Goal: Task Accomplishment & Management: Complete application form

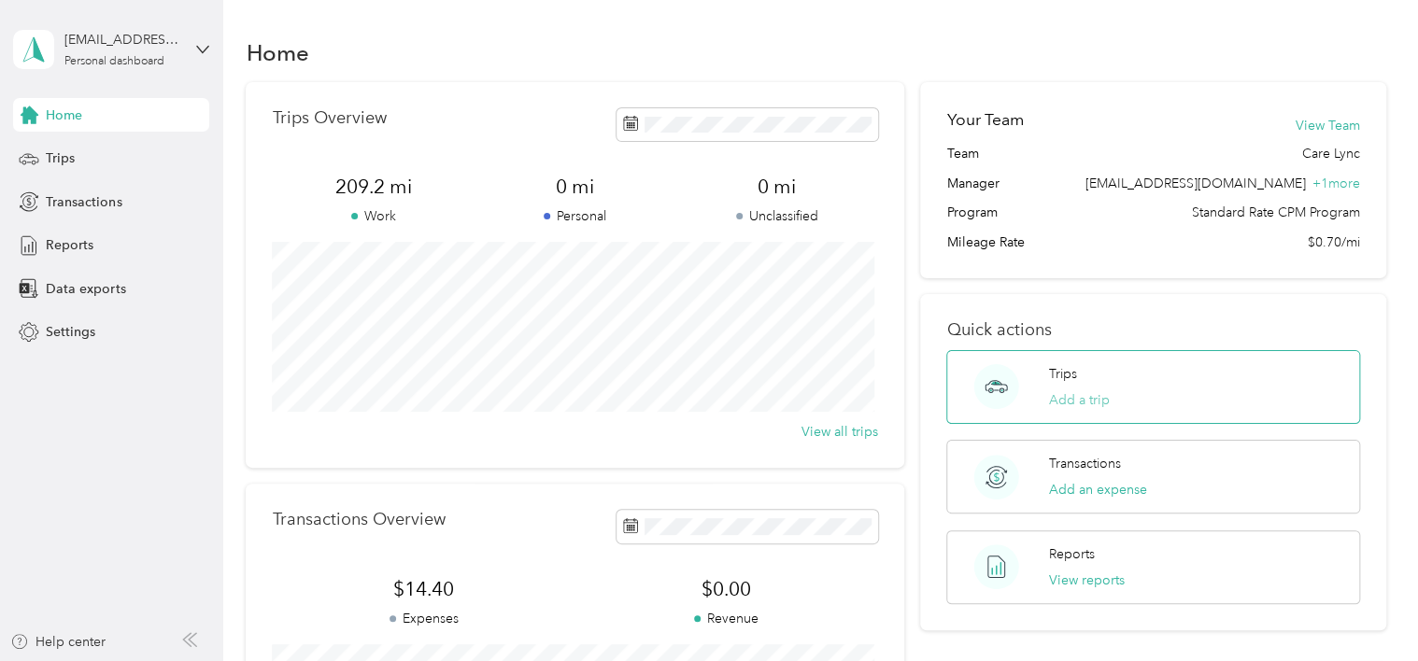
click at [1080, 403] on button "Add a trip" at bounding box center [1079, 400] width 61 height 20
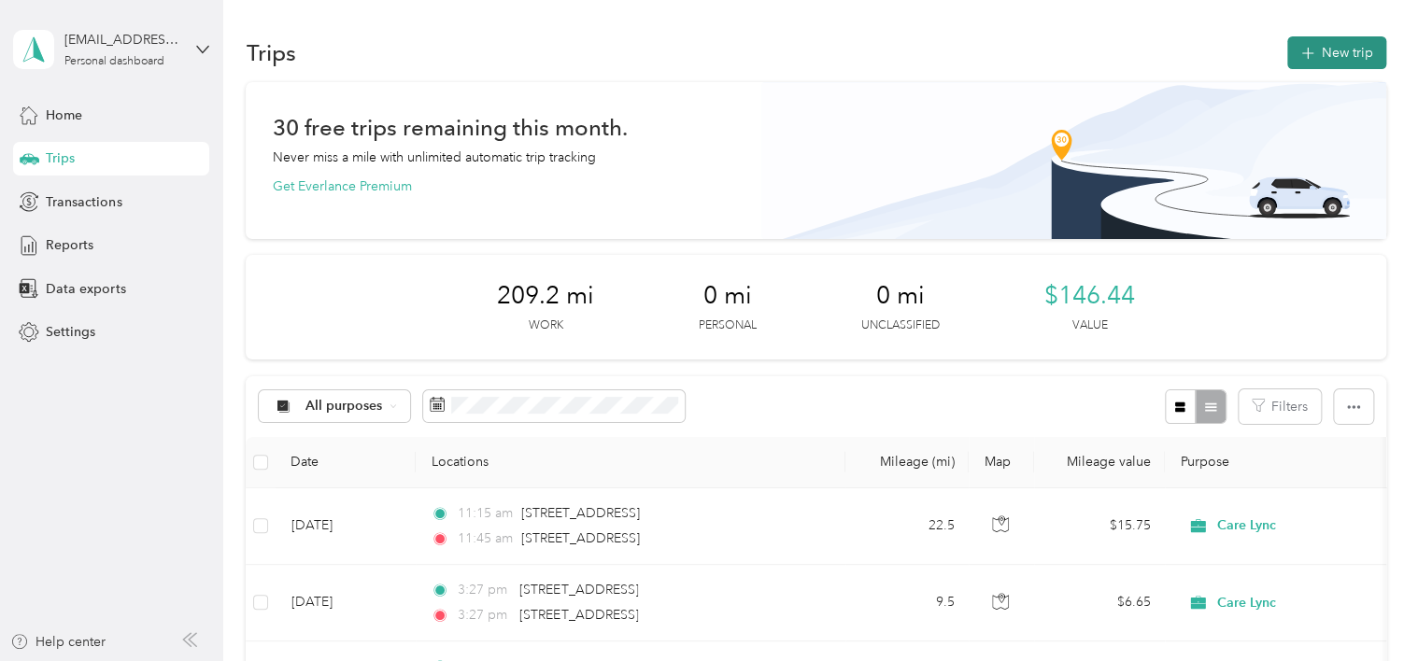
click at [1323, 55] on button "New trip" at bounding box center [1336, 52] width 99 height 33
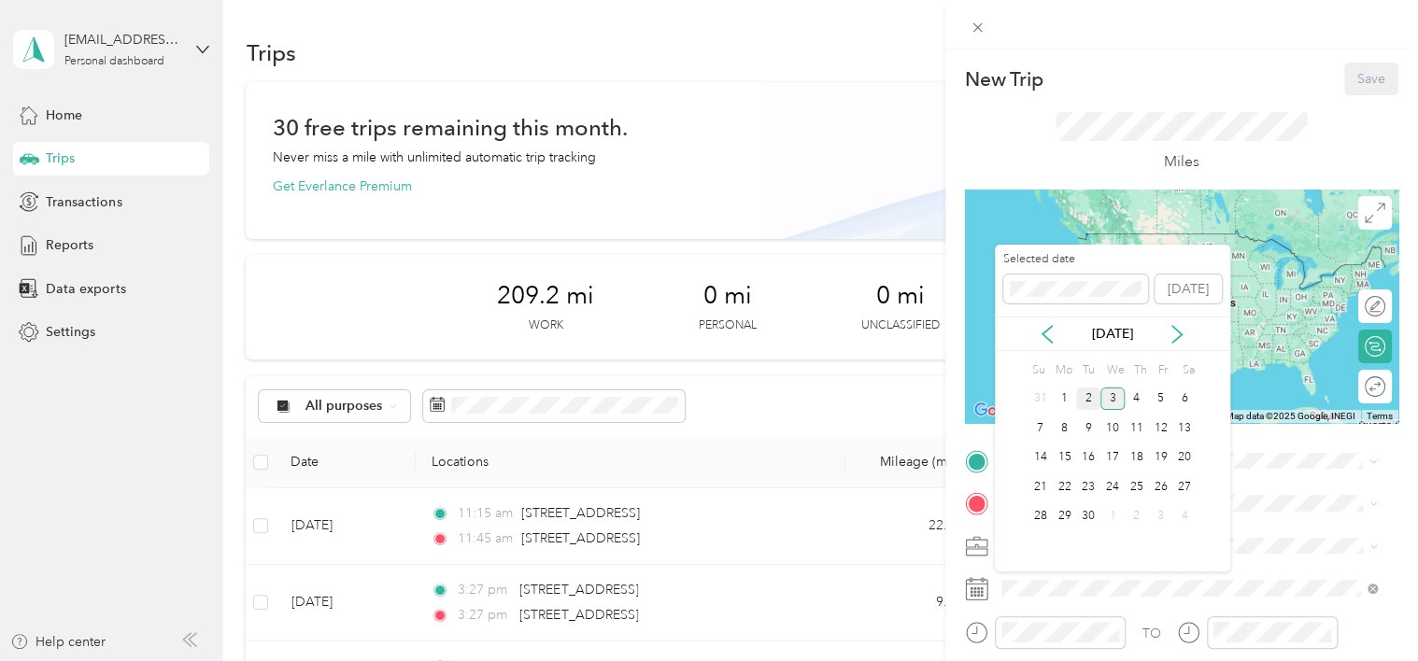
click at [1090, 401] on div "2" at bounding box center [1088, 399] width 24 height 23
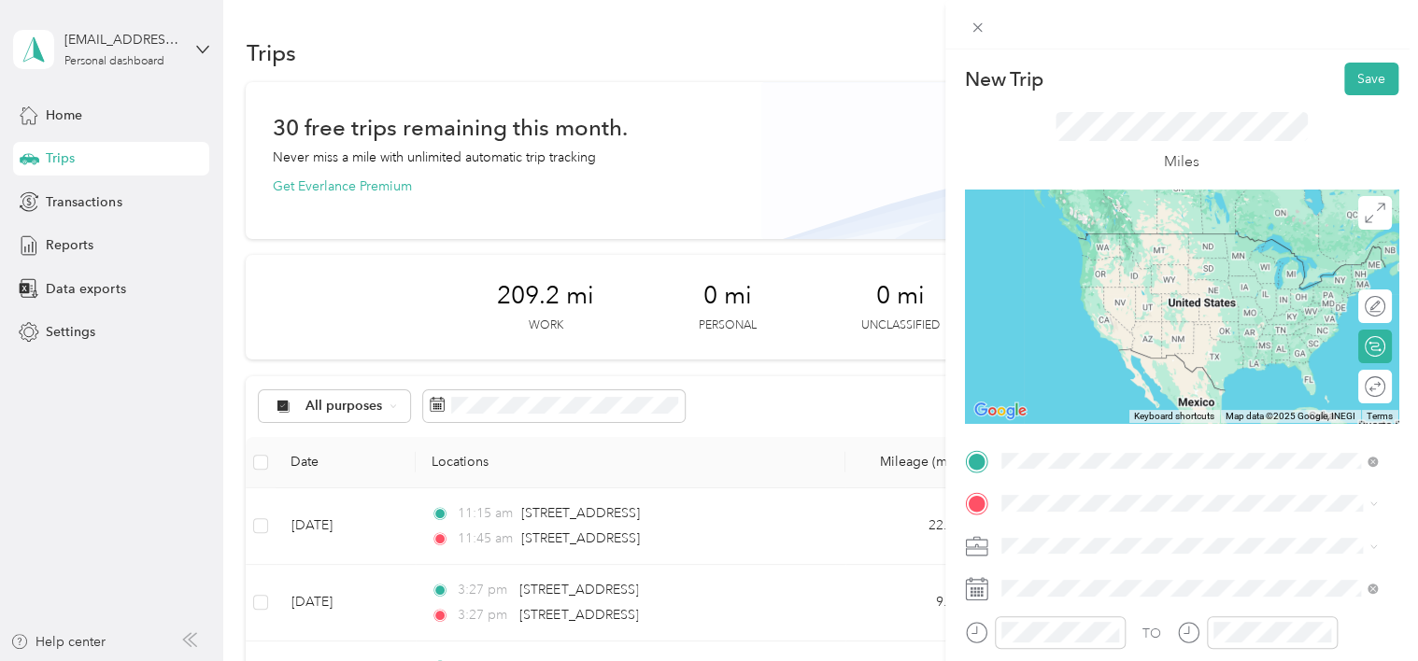
click at [1103, 233] on span "[STREET_ADDRESS][US_STATE]" at bounding box center [1129, 233] width 187 height 17
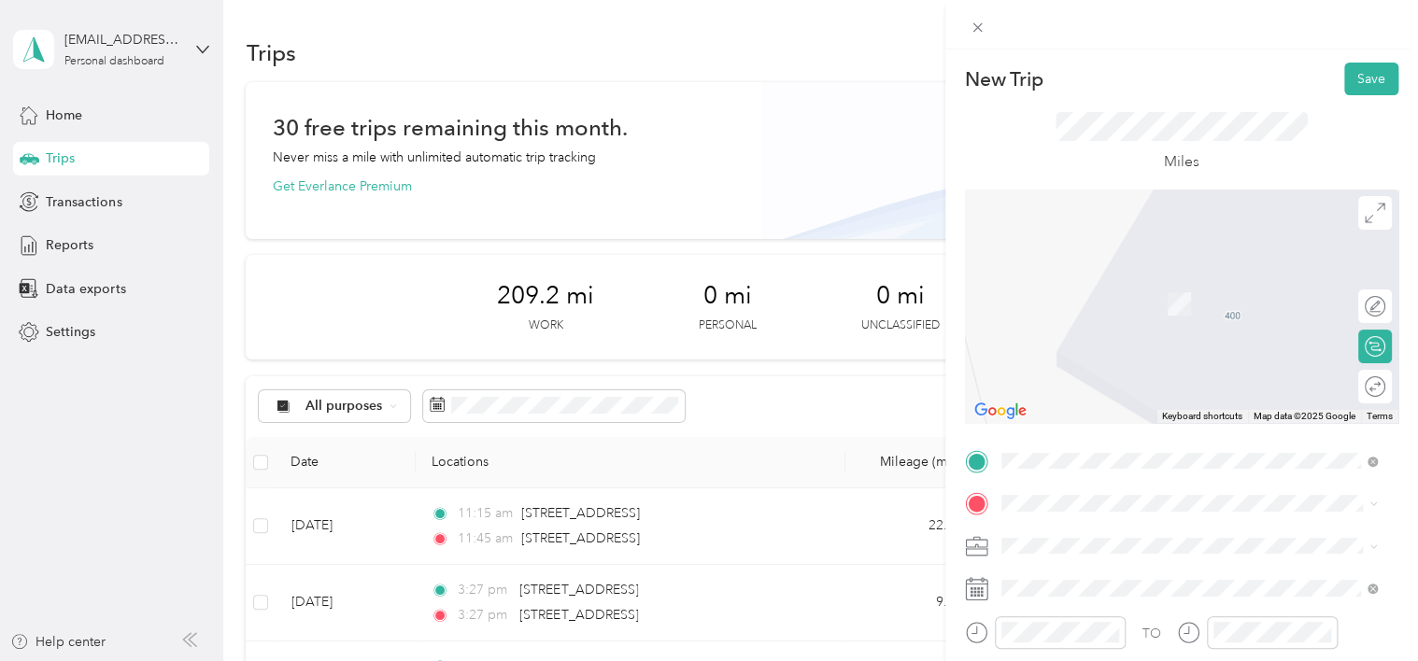
click at [1117, 389] on span "[STREET_ADDRESS][US_STATE]" at bounding box center [1129, 381] width 187 height 17
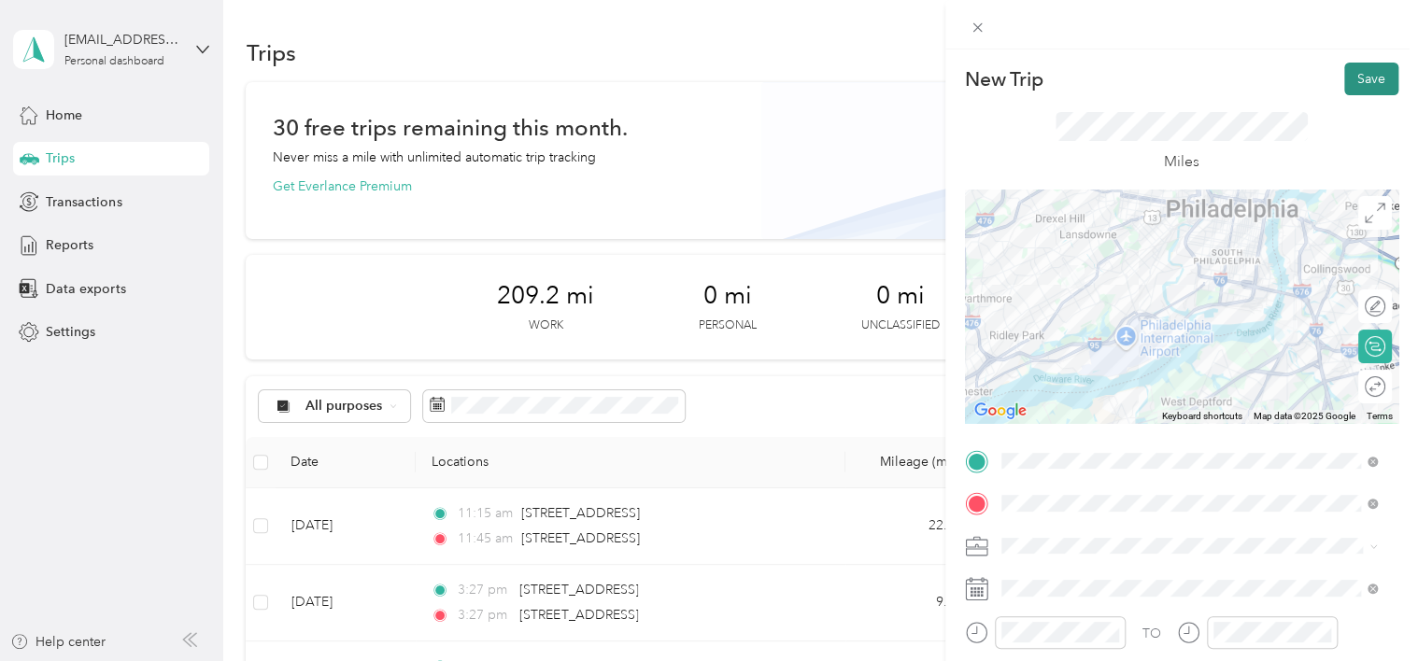
click at [1361, 78] on button "Save" at bounding box center [1371, 79] width 54 height 33
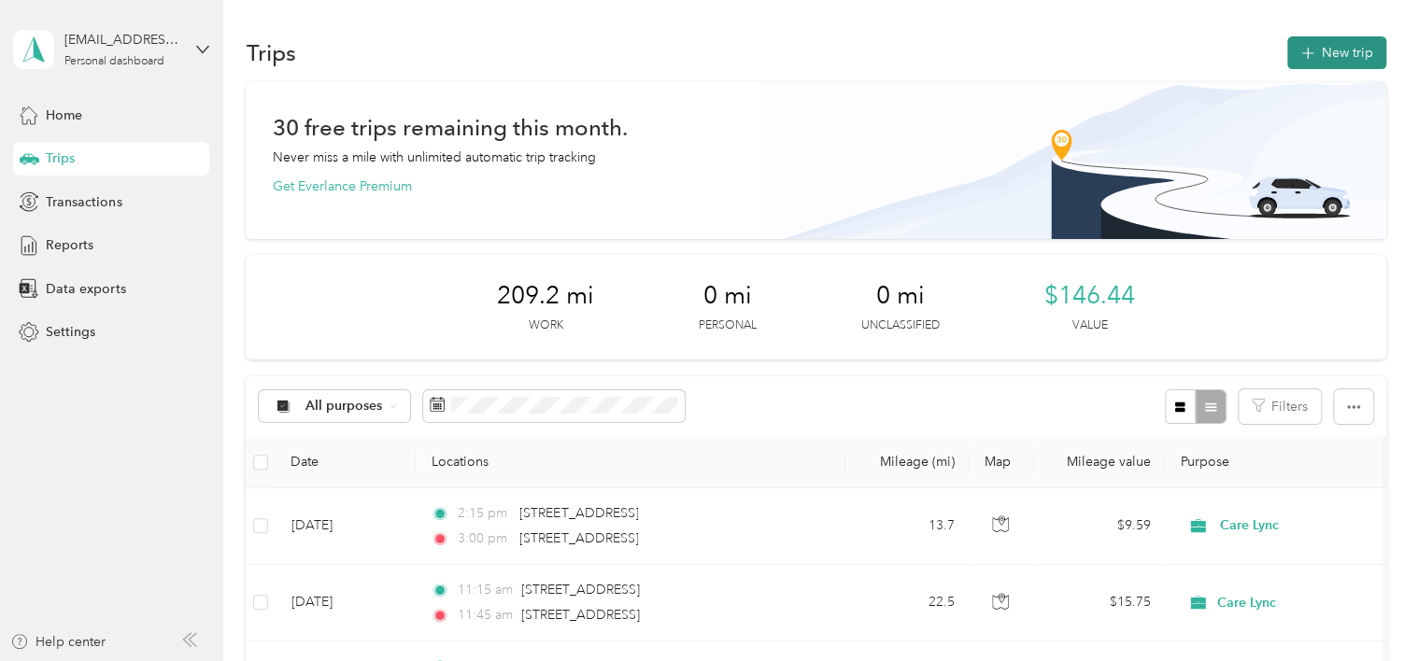
click at [1325, 57] on button "New trip" at bounding box center [1336, 52] width 99 height 33
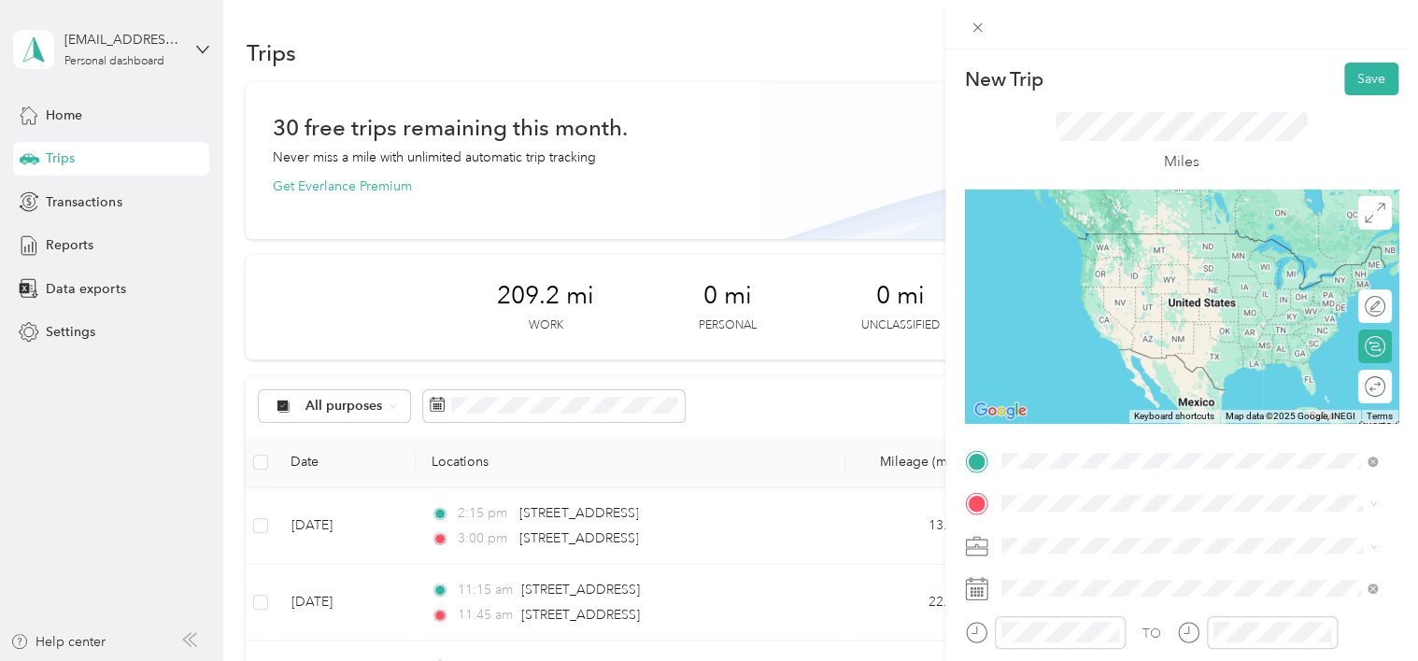
click at [1175, 286] on div "[STREET_ADDRESS][US_STATE]" at bounding box center [1189, 273] width 363 height 25
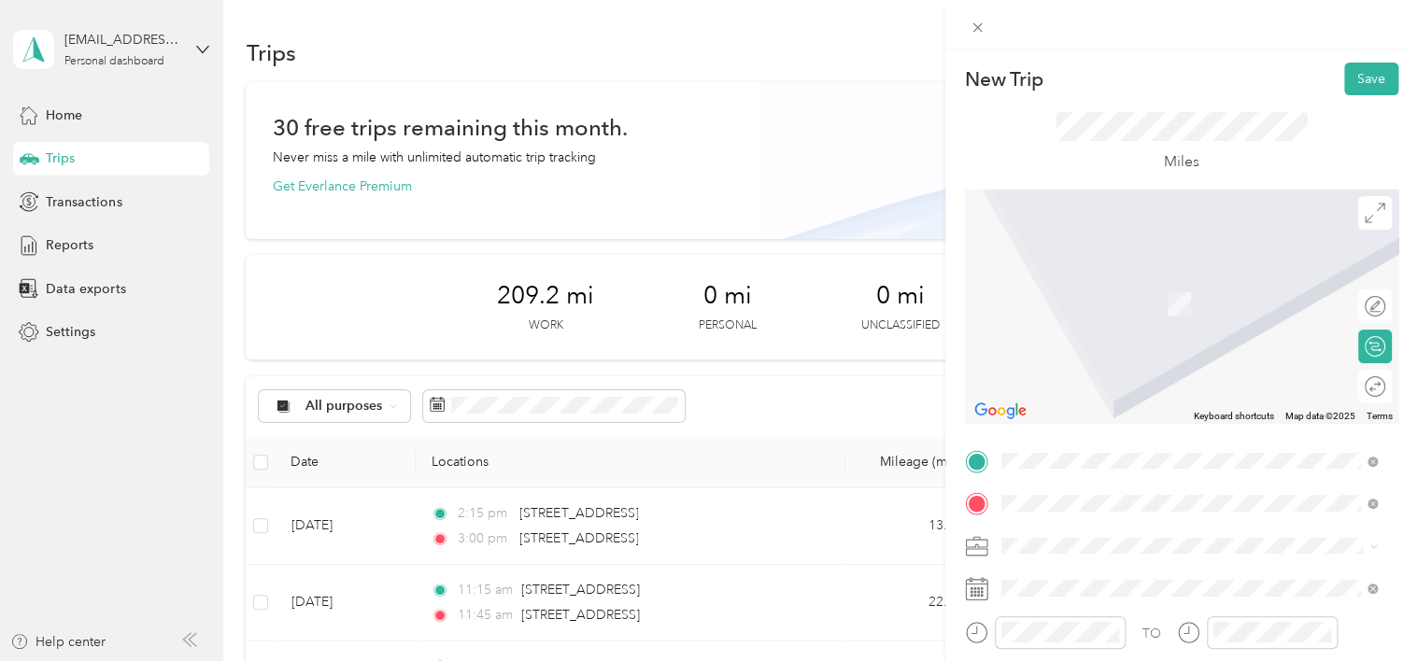
click at [1111, 272] on span "[STREET_ADDRESS][US_STATE]" at bounding box center [1129, 276] width 187 height 17
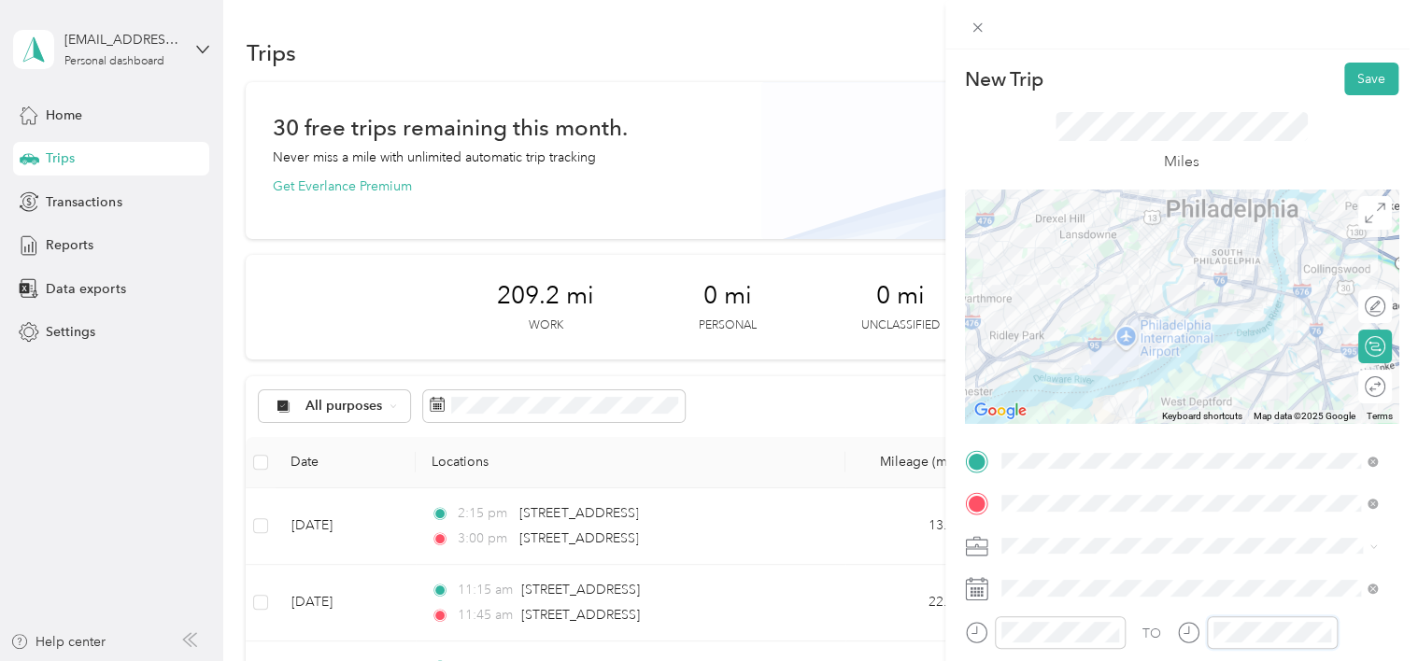
scroll to position [1, 0]
click at [1027, 569] on div "TO Add photo" at bounding box center [1181, 671] width 433 height 451
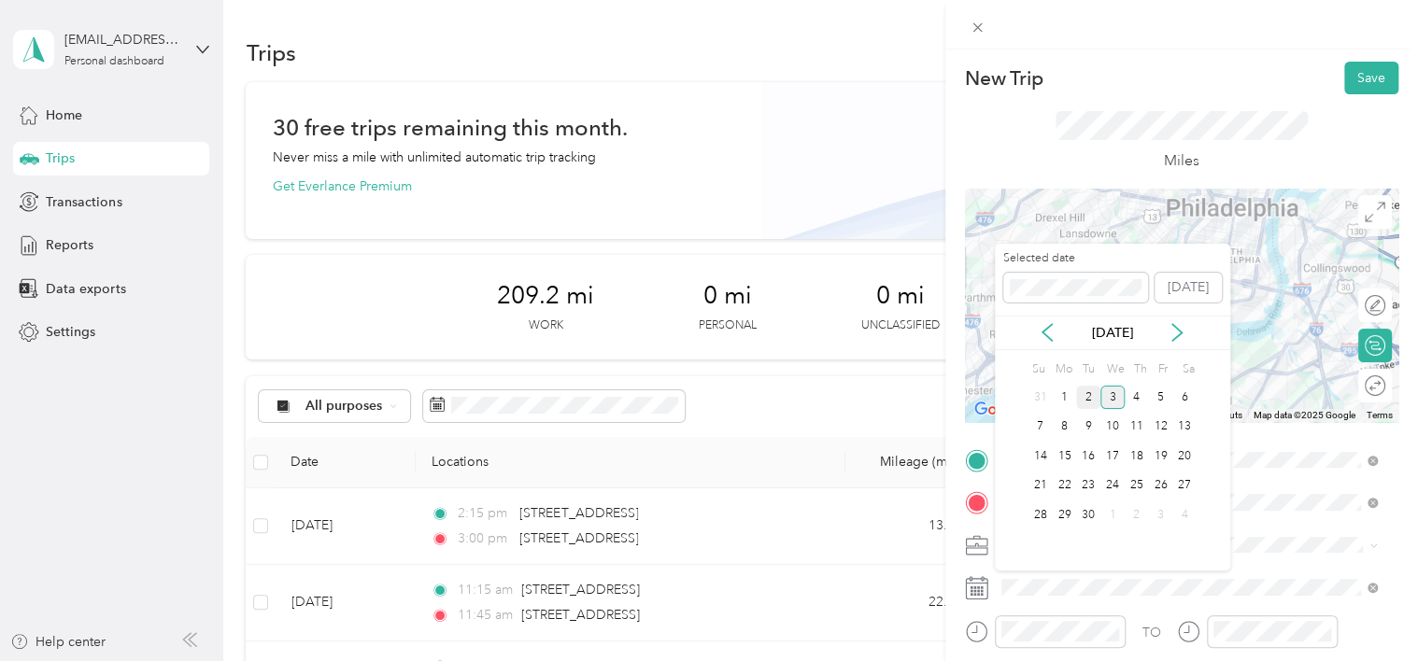
click at [1084, 393] on div "2" at bounding box center [1088, 397] width 24 height 23
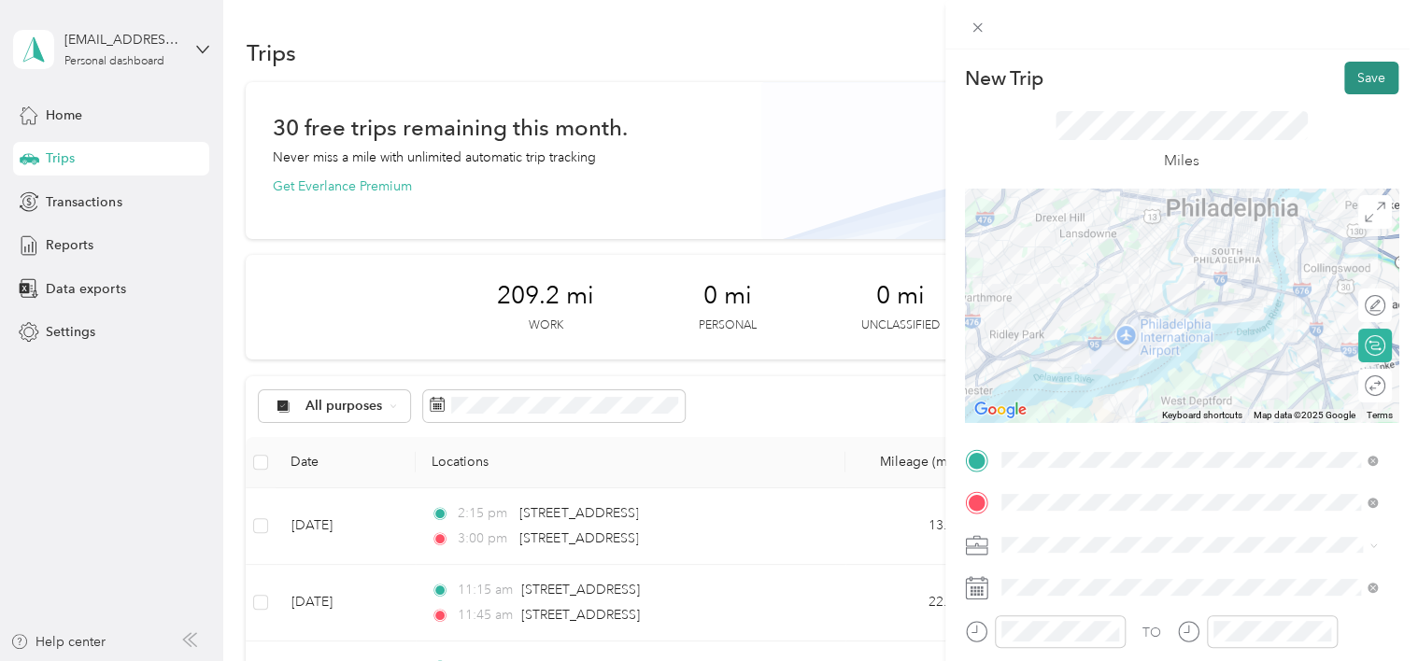
click at [1365, 71] on button "Save" at bounding box center [1371, 78] width 54 height 33
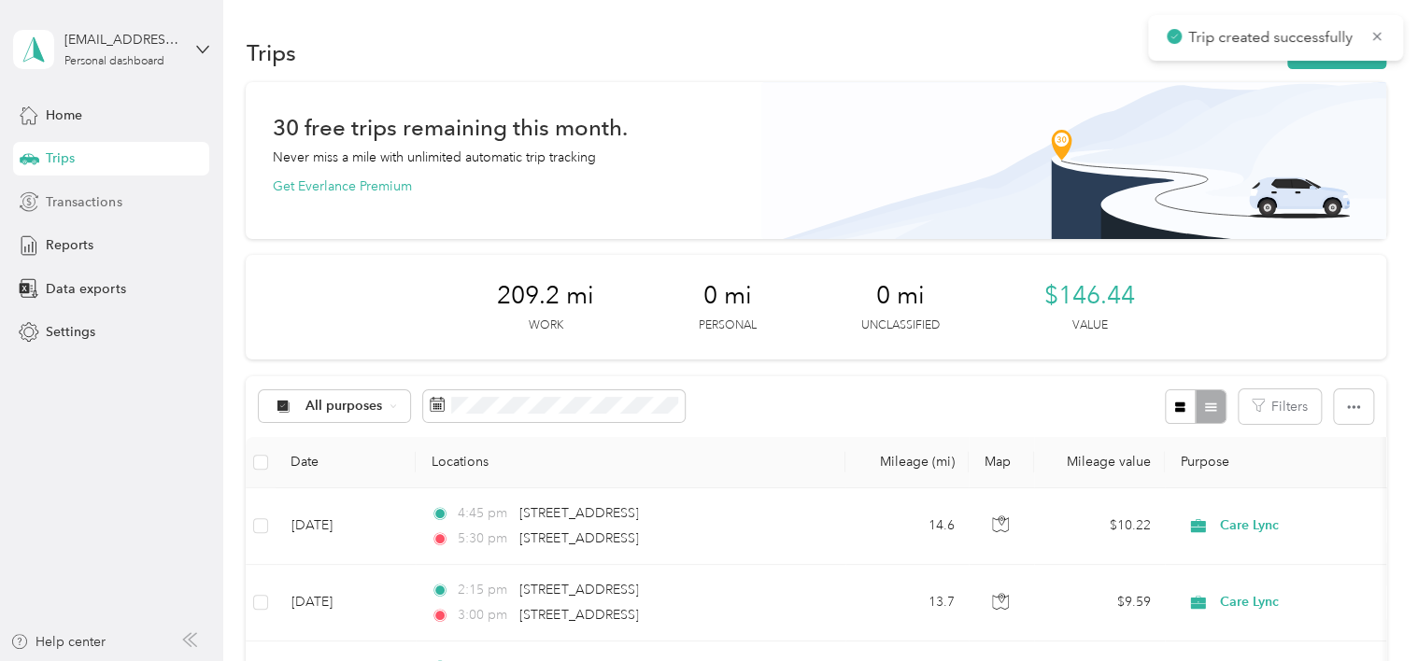
click at [108, 202] on span "Transactions" at bounding box center [84, 202] width 76 height 20
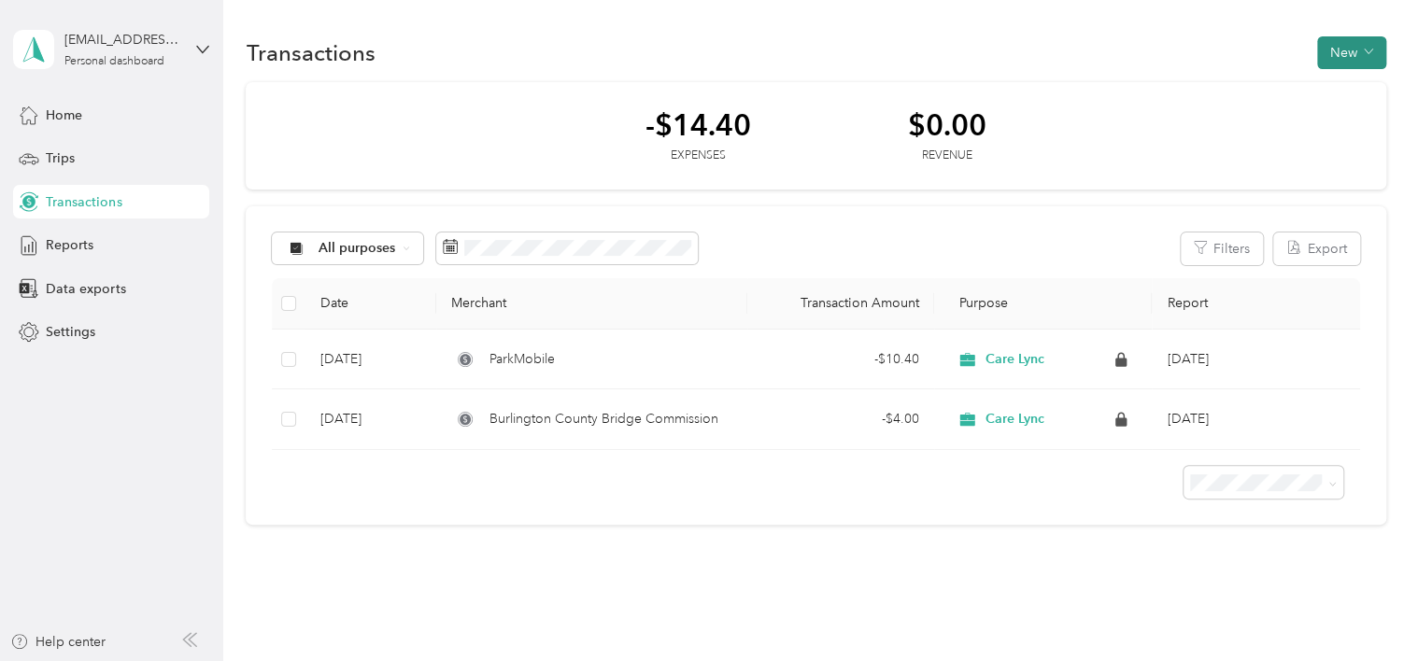
click at [1340, 56] on button "New" at bounding box center [1351, 52] width 69 height 33
click at [1336, 92] on span "Expense" at bounding box center [1341, 88] width 50 height 20
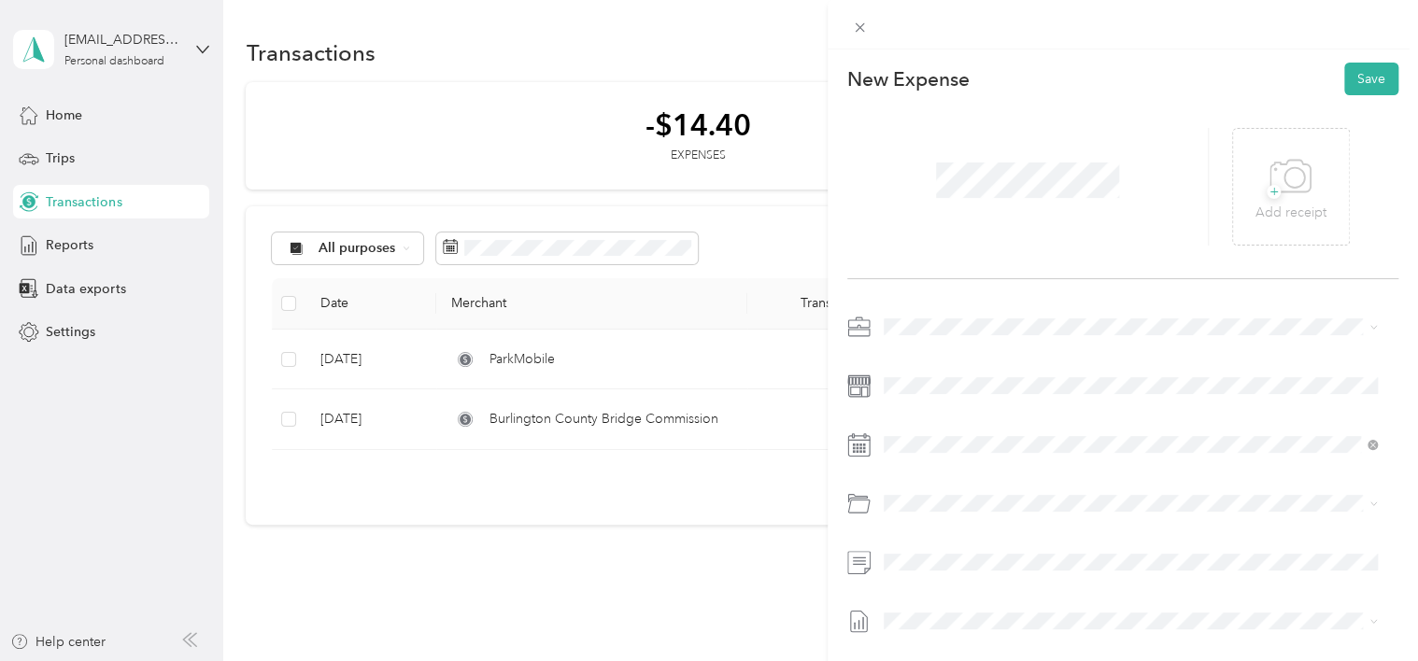
click at [856, 451] on rect at bounding box center [857, 451] width 3 height 3
click at [970, 254] on div "2" at bounding box center [970, 254] width 24 height 23
click at [1398, 368] on div "New Expense Save + Add receipt" at bounding box center [1123, 410] width 591 height 720
click at [1294, 191] on icon at bounding box center [1290, 176] width 40 height 32
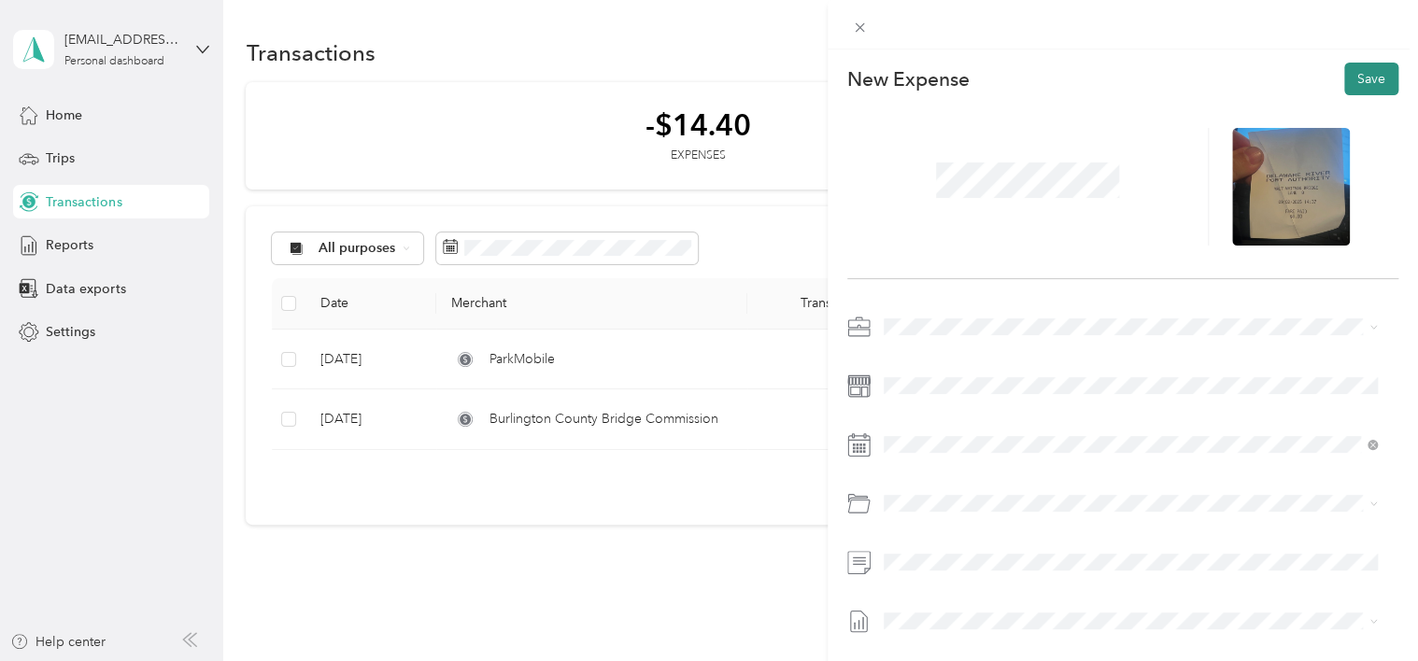
click at [1367, 78] on button "Save" at bounding box center [1371, 79] width 54 height 33
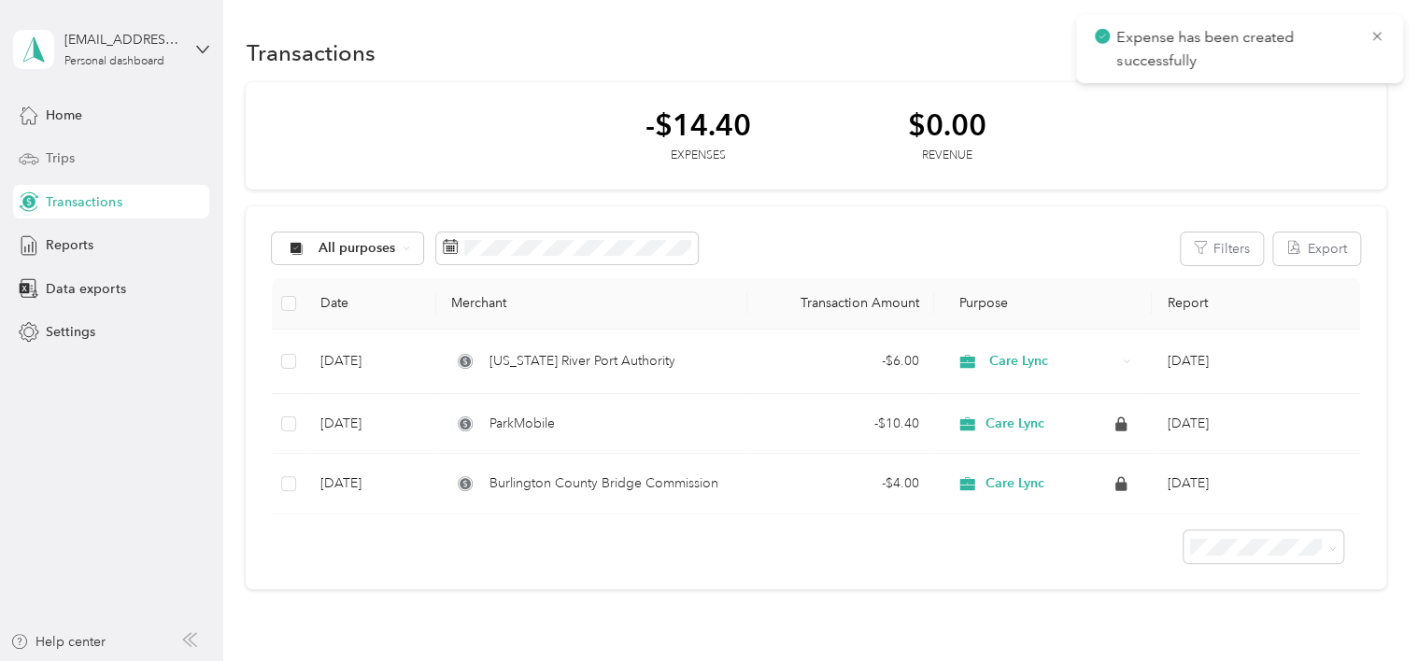
click at [68, 157] on span "Trips" at bounding box center [60, 159] width 29 height 20
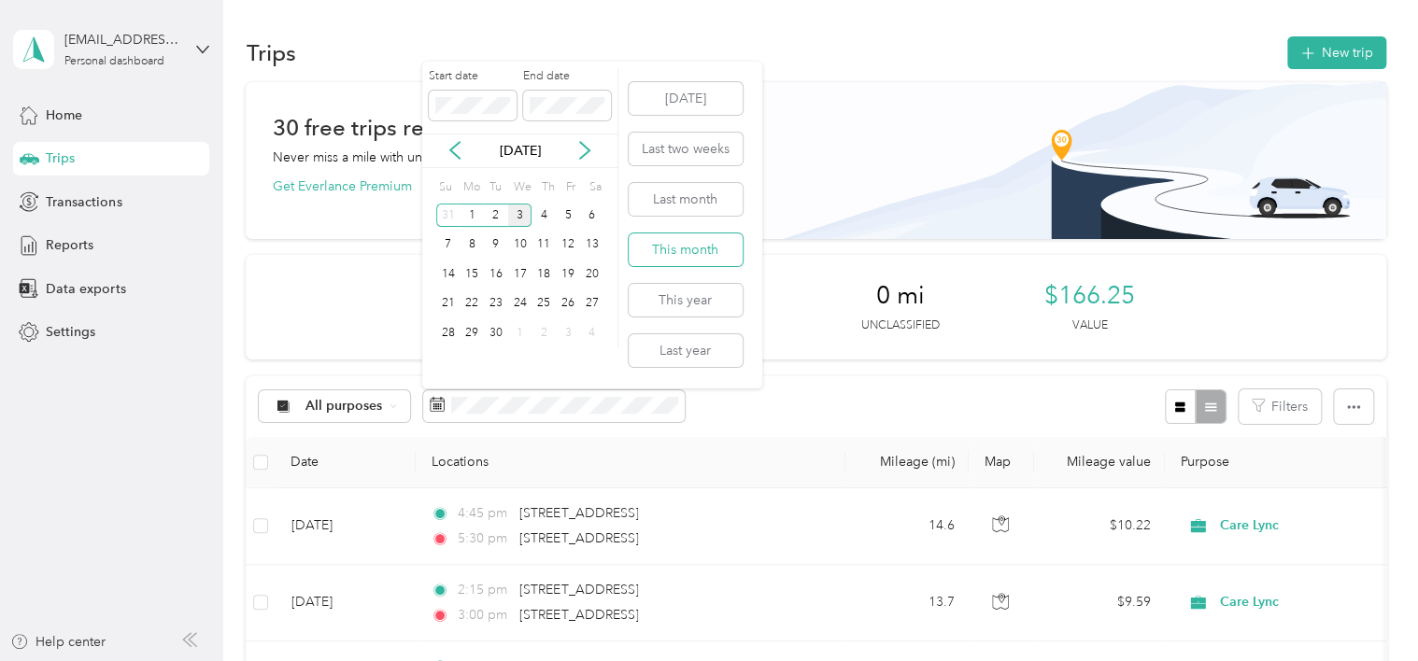
click at [674, 250] on button "This month" at bounding box center [686, 249] width 114 height 33
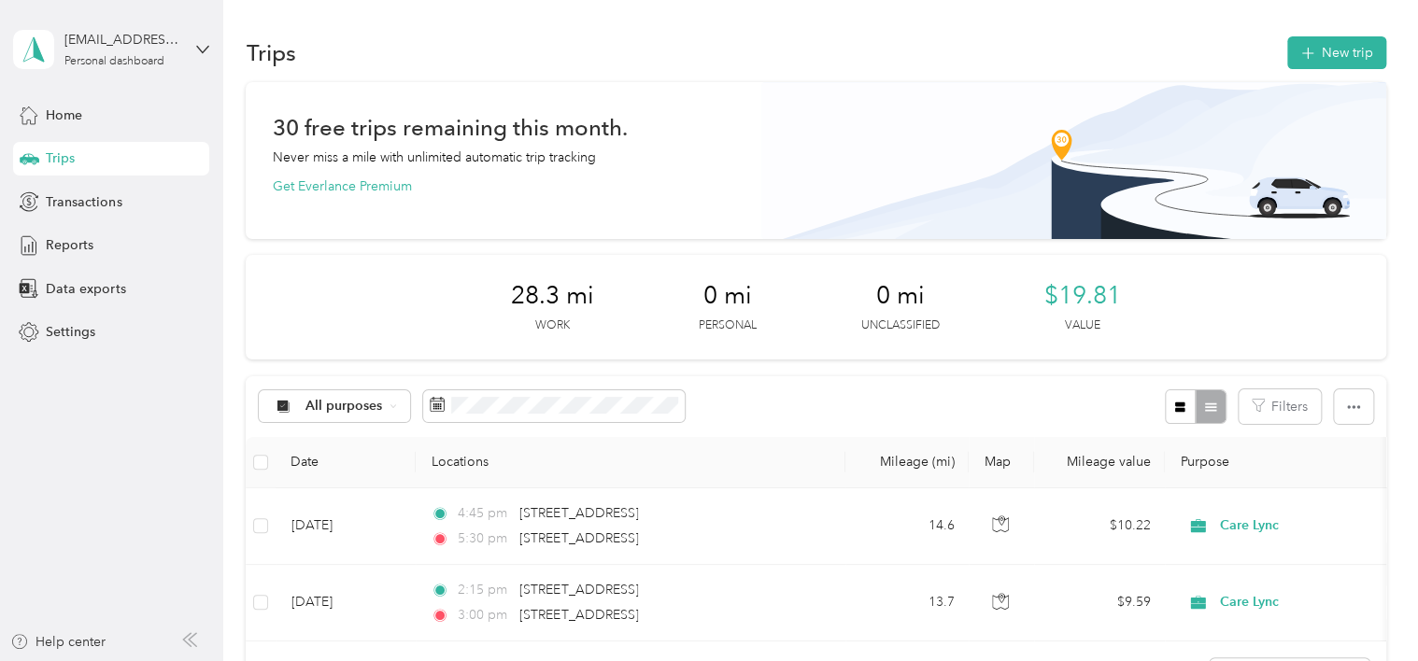
click at [107, 546] on aside "[EMAIL_ADDRESS][DOMAIN_NAME] Personal dashboard Home Trips Transactions Reports…" at bounding box center [111, 330] width 223 height 661
